Goal: Navigation & Orientation: Find specific page/section

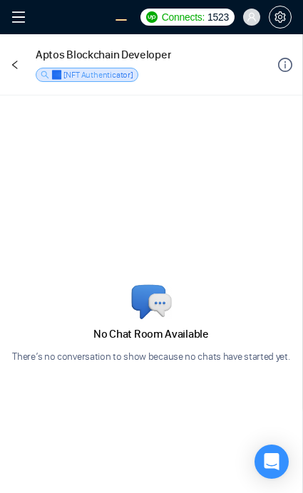
click at [16, 65] on icon "left" at bounding box center [15, 65] width 10 height 10
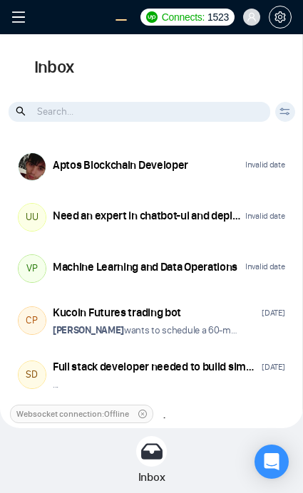
click at [175, 234] on div "UU Need an expert in chatbot-ui and deploying it inside Docker inside Microsoft…" at bounding box center [151, 217] width 287 height 43
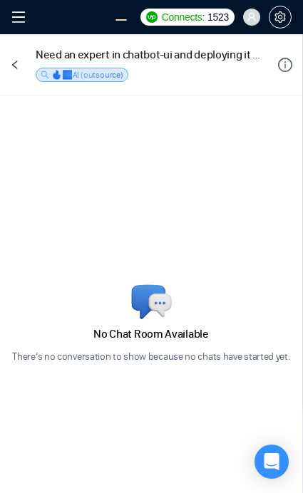
click at [16, 64] on icon "left" at bounding box center [15, 65] width 10 height 10
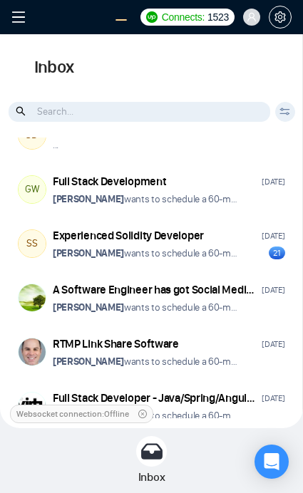
scroll to position [298, 0]
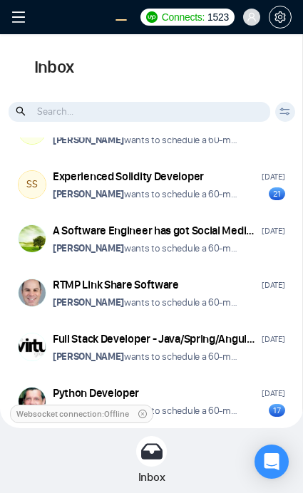
click at [251, 256] on div "A Software Engineer has got Social Media application development experience wit…" at bounding box center [151, 239] width 287 height 47
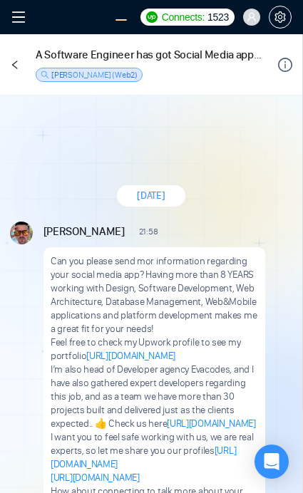
scroll to position [2665, 0]
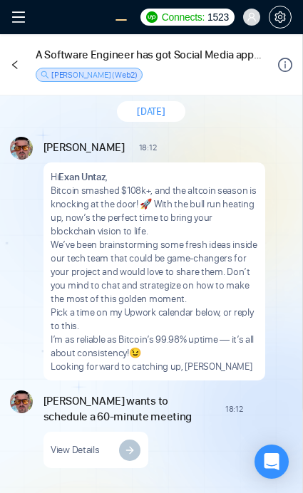
click at [16, 65] on icon "left" at bounding box center [15, 65] width 10 height 10
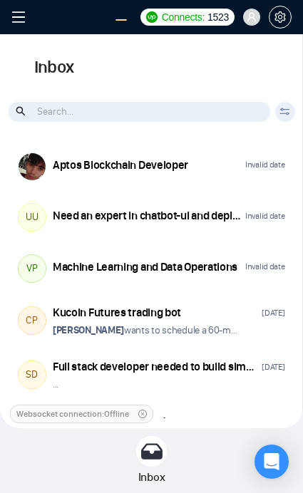
click at [19, 19] on icon "menu" at bounding box center [18, 17] width 14 height 14
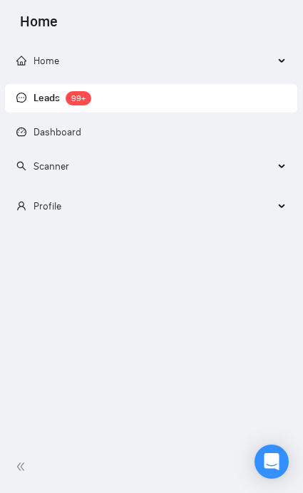
click at [75, 64] on span "Home" at bounding box center [144, 61] width 257 height 28
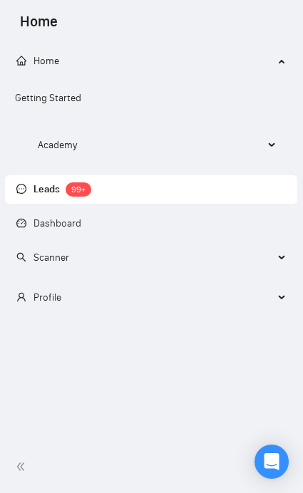
click at [75, 64] on span "Home" at bounding box center [144, 61] width 257 height 28
